Goal: Task Accomplishment & Management: Manage account settings

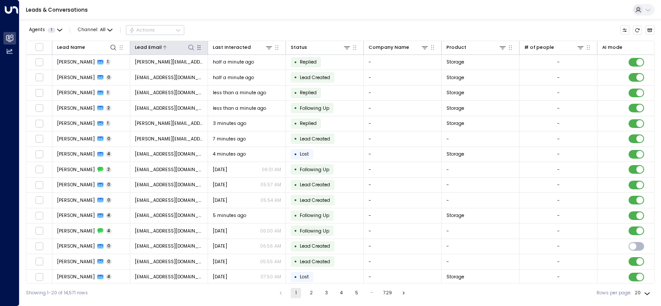
click at [190, 47] on icon at bounding box center [191, 47] width 7 height 7
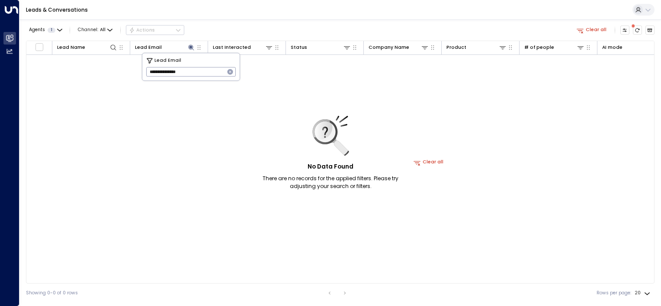
drag, startPoint x: 175, startPoint y: 73, endPoint x: -2, endPoint y: -45, distance: 212.4
click at [0, 0] on html "**********" at bounding box center [330, 151] width 661 height 303
type input "*"
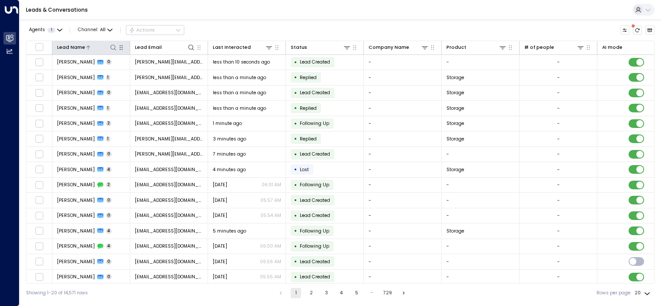
click at [112, 48] on icon at bounding box center [113, 47] width 7 height 7
type input "*****"
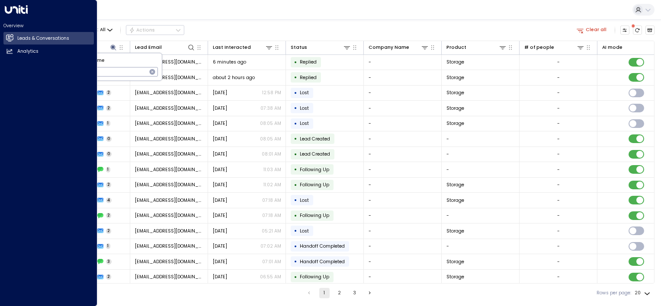
click at [0, 101] on html "Overview Leads & Conversations Leads & Conversations Analytics Analytics Leads …" at bounding box center [330, 151] width 661 height 303
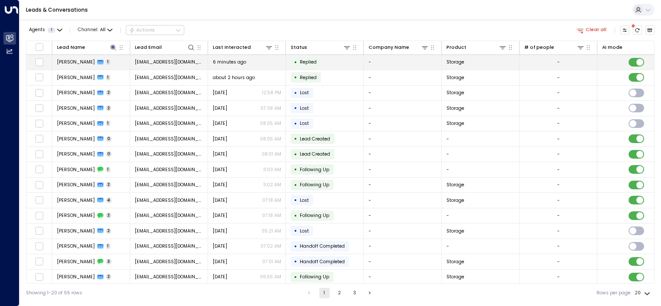
click at [582, 61] on td "-" at bounding box center [559, 62] width 78 height 15
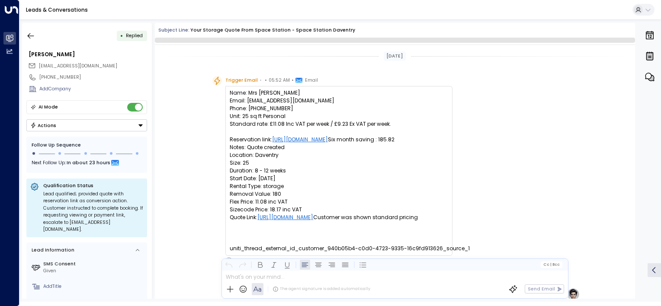
scroll to position [365, 0]
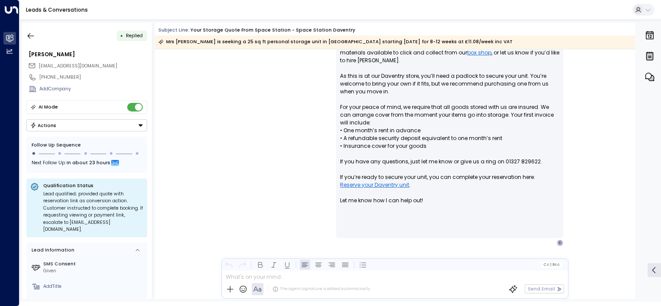
click at [79, 124] on button "Actions" at bounding box center [86, 125] width 121 height 12
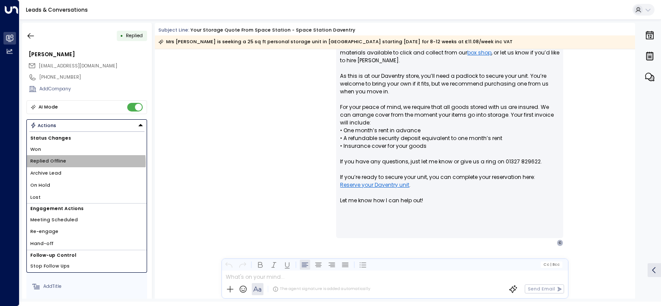
click at [63, 162] on li "Replied Offline" at bounding box center [87, 161] width 120 height 12
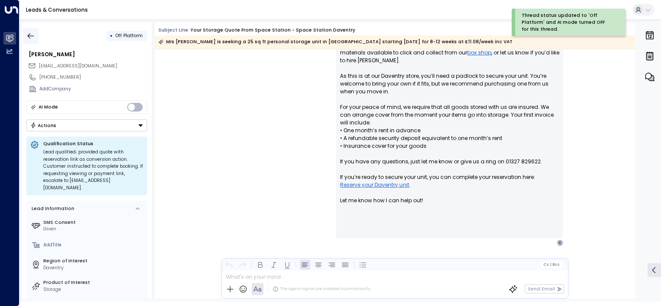
click at [32, 39] on icon "button" at bounding box center [30, 36] width 9 height 9
